Goal: Task Accomplishment & Management: Manage account settings

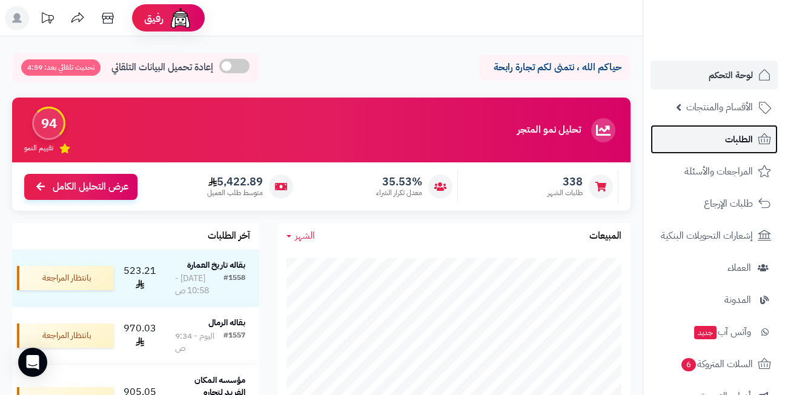
click at [731, 139] on span "الطلبات" at bounding box center [739, 139] width 28 height 17
